Goal: Entertainment & Leisure: Consume media (video, audio)

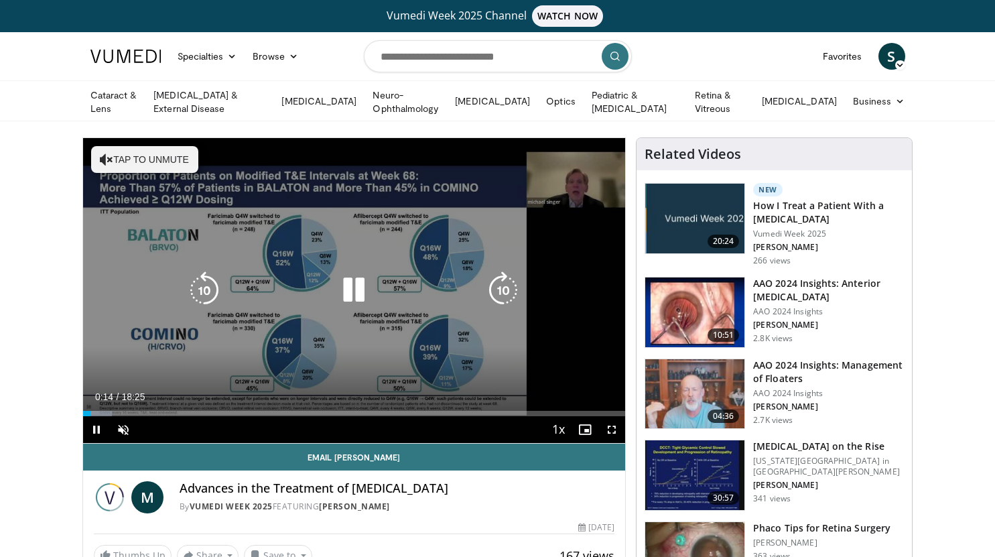
click at [336, 292] on icon "Video Player" at bounding box center [354, 290] width 38 height 38
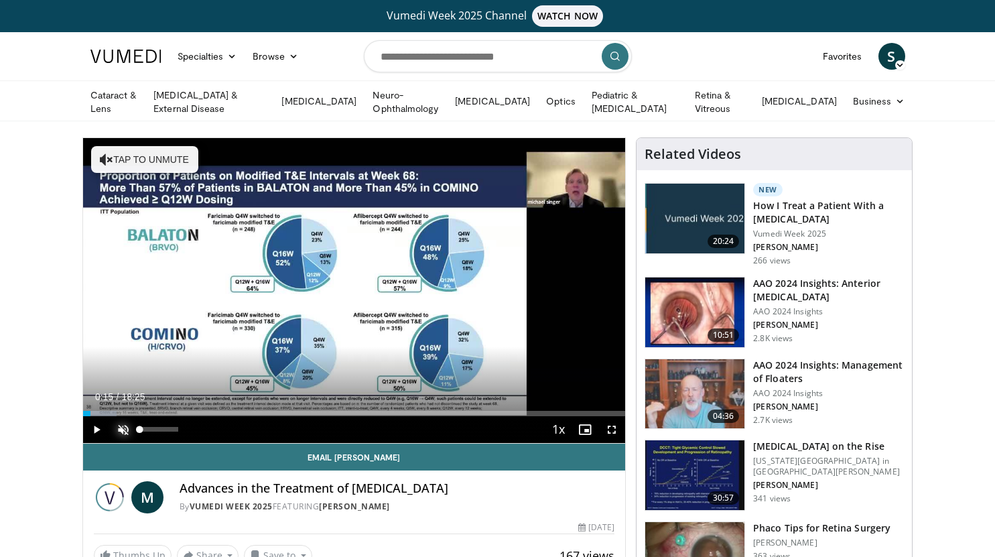
click at [132, 425] on span "Video Player" at bounding box center [123, 429] width 27 height 27
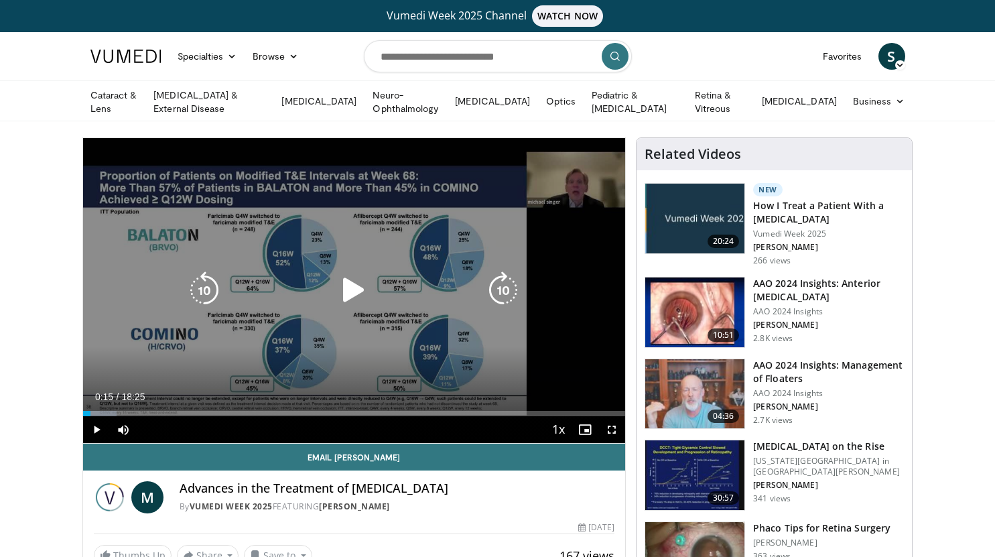
click at [364, 290] on icon "Video Player" at bounding box center [354, 290] width 38 height 38
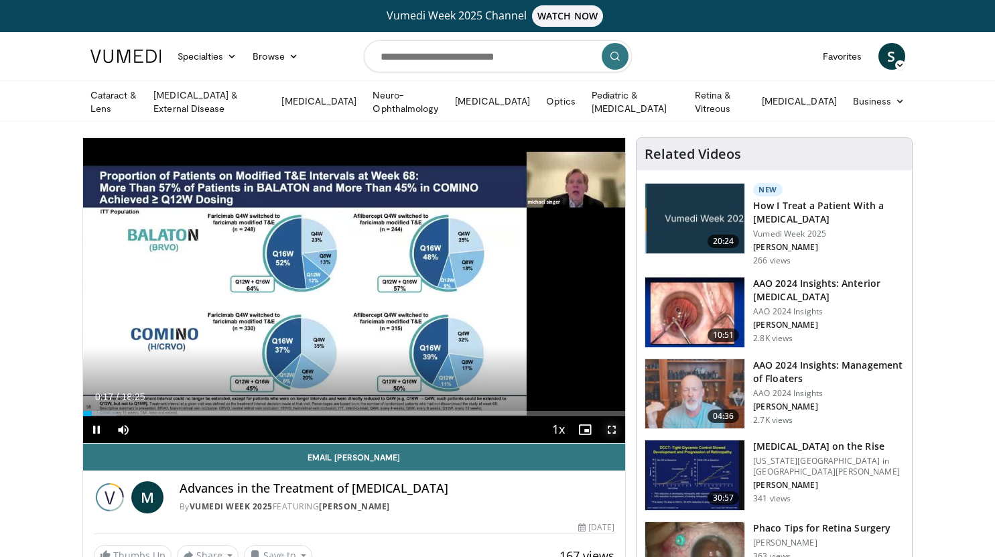
click at [615, 423] on span "Video Player" at bounding box center [612, 429] width 27 height 27
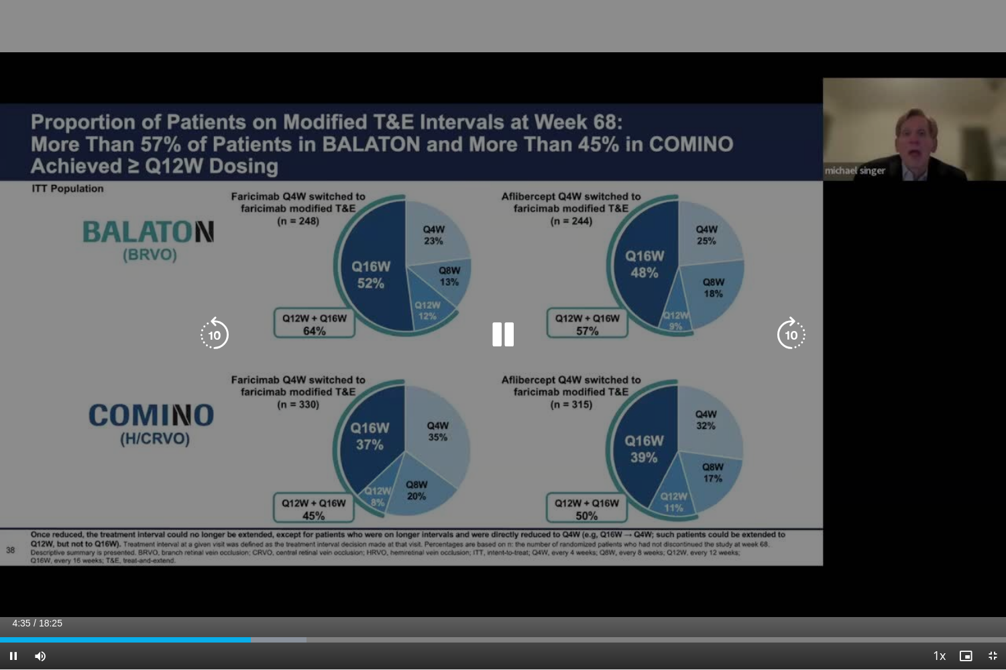
click at [503, 332] on icon "Video Player" at bounding box center [503, 335] width 38 height 38
click at [501, 331] on icon "Video Player" at bounding box center [503, 335] width 38 height 38
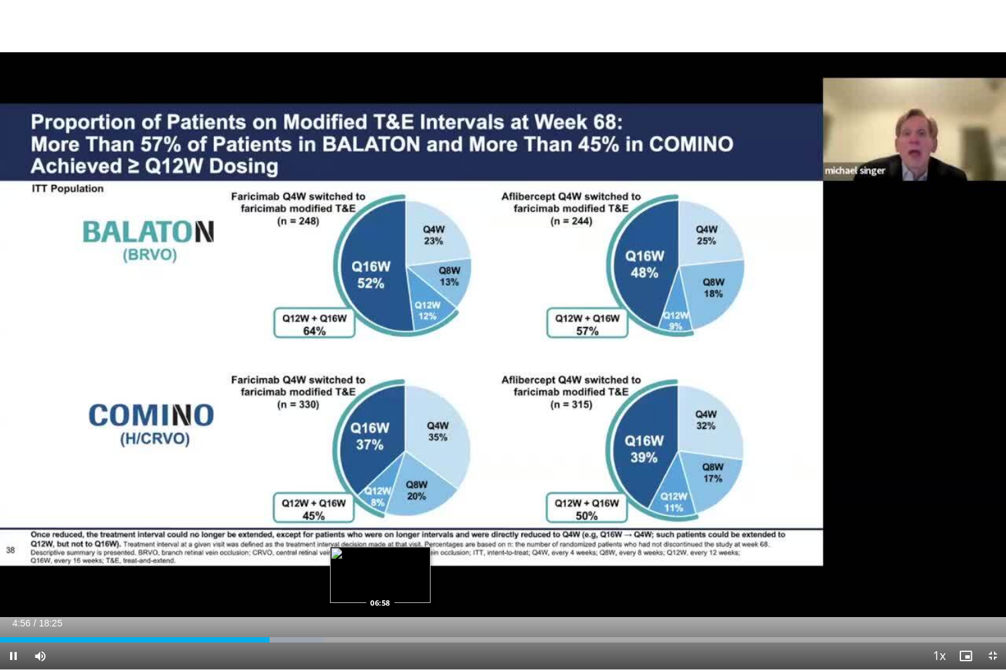
click at [379, 556] on div "Loaded : 32.29% 04:56 06:58" at bounding box center [503, 640] width 1006 height 5
click at [344, 556] on div "06:18" at bounding box center [172, 640] width 345 height 5
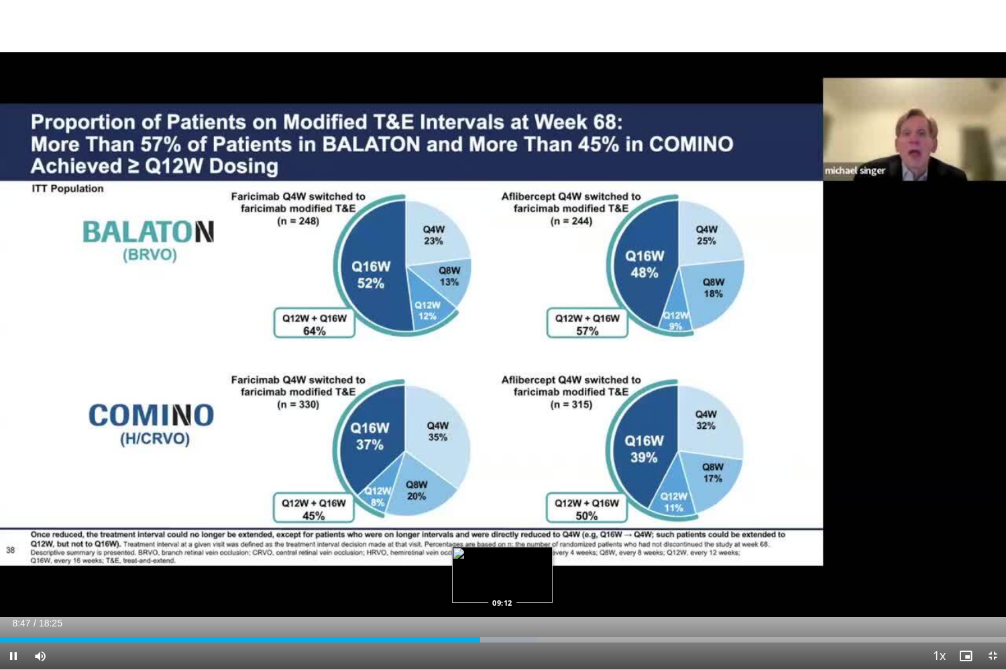
click at [502, 556] on div "Progress Bar" at bounding box center [493, 640] width 86 height 5
click at [529, 556] on video-js "**********" at bounding box center [503, 335] width 1006 height 670
click at [557, 556] on div "Progress Bar" at bounding box center [520, 640] width 87 height 5
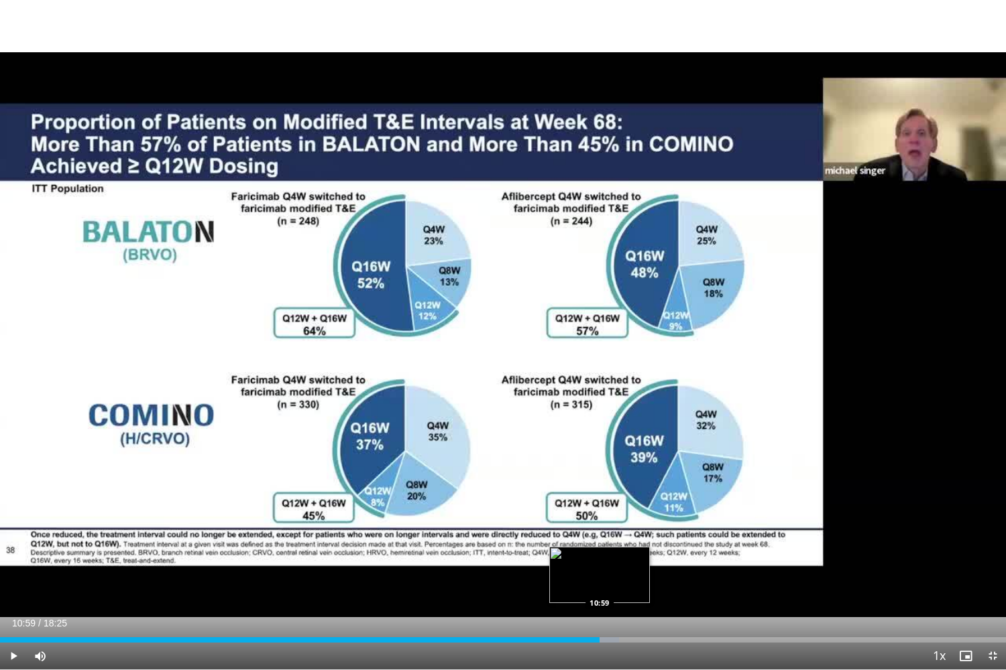
click at [599, 556] on div "Progress Bar" at bounding box center [575, 640] width 87 height 5
click at [633, 556] on div "Progress Bar" at bounding box center [616, 640] width 83 height 5
click at [663, 556] on div "Loaded : 69.06% 12:09 12:09" at bounding box center [503, 636] width 1006 height 13
click at [622, 556] on div "12:17" at bounding box center [335, 640] width 670 height 5
click at [589, 556] on div "Loaded : 67.89% 11:25 10:48" at bounding box center [503, 640] width 1006 height 5
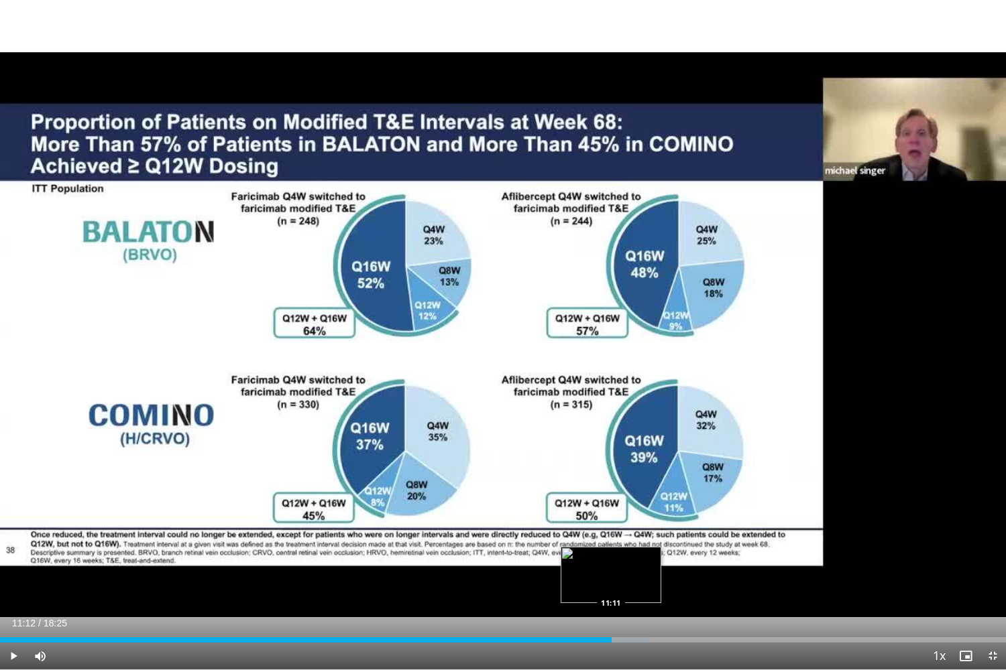
click at [611, 556] on div "Loaded : 64.58% 11:12 11:11" at bounding box center [503, 640] width 1006 height 5
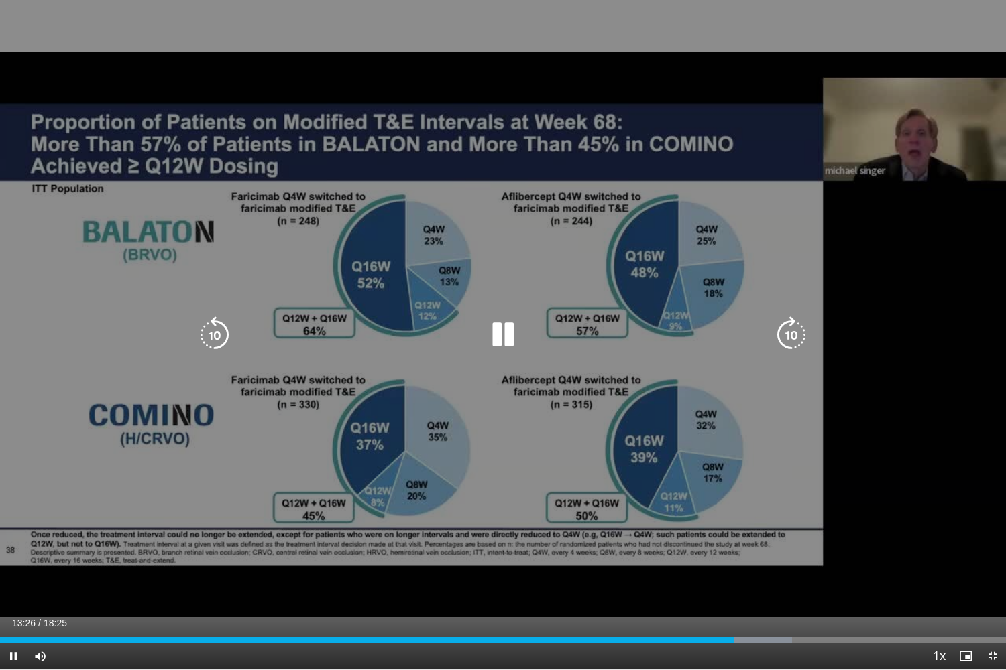
click at [518, 332] on icon "Video Player" at bounding box center [503, 335] width 38 height 38
click at [995, 5] on div "10 seconds Tap to unmute" at bounding box center [503, 335] width 1006 height 670
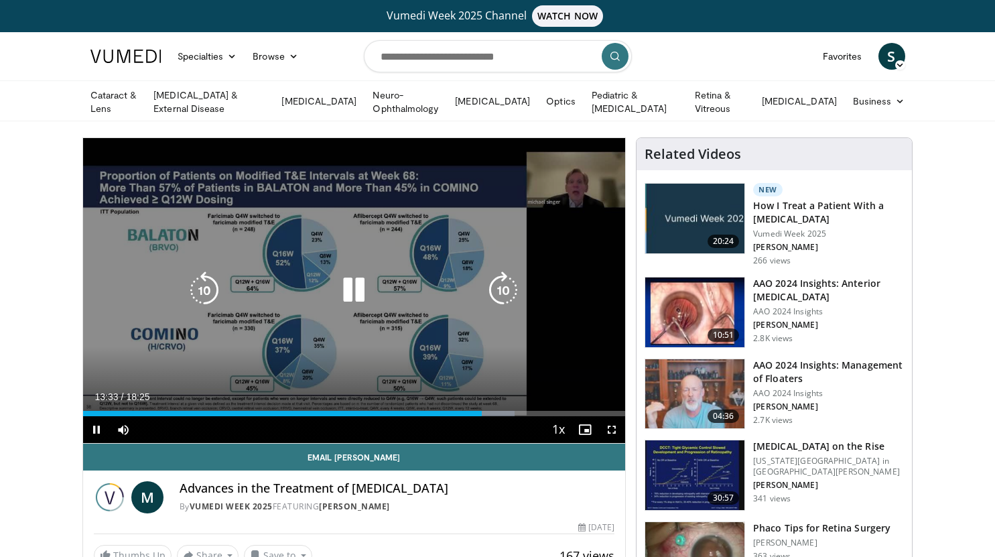
click at [350, 285] on icon "Video Player" at bounding box center [354, 290] width 38 height 38
